Goal: Find specific page/section: Find specific page/section

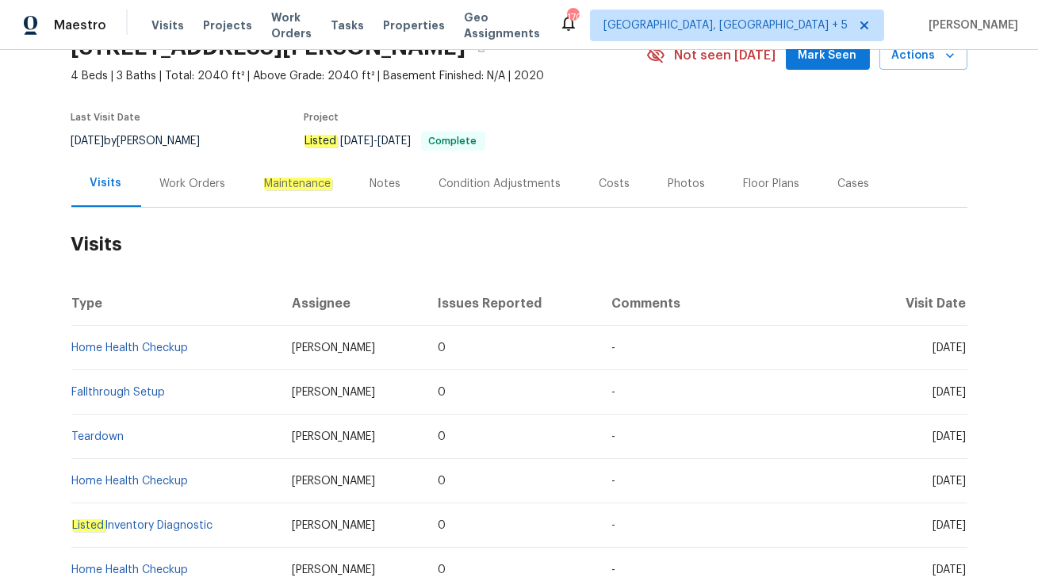
scroll to position [97, 0]
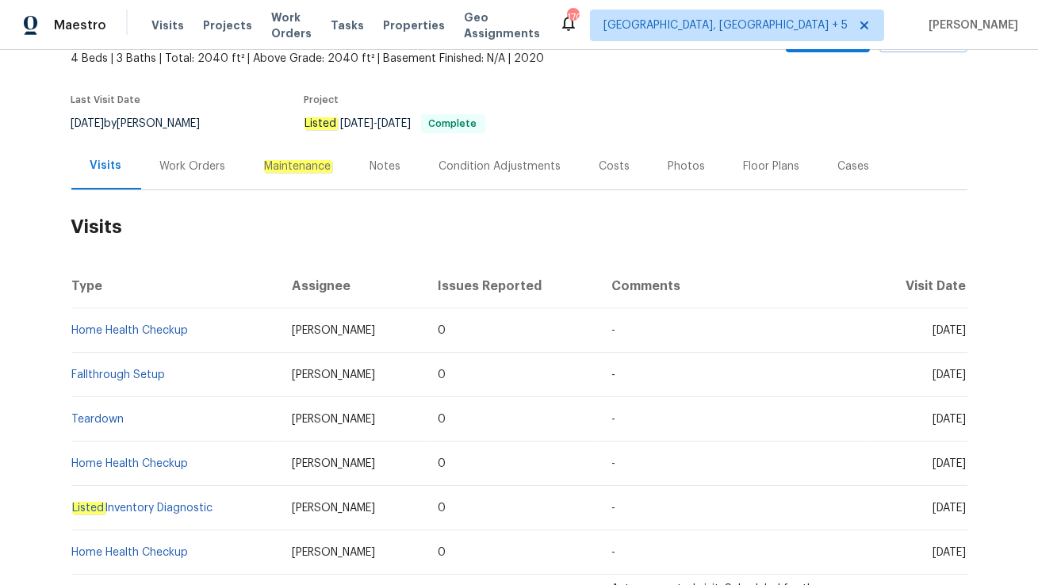
click at [217, 183] on div "Work Orders" at bounding box center [193, 166] width 104 height 47
